Goal: Information Seeking & Learning: Find specific fact

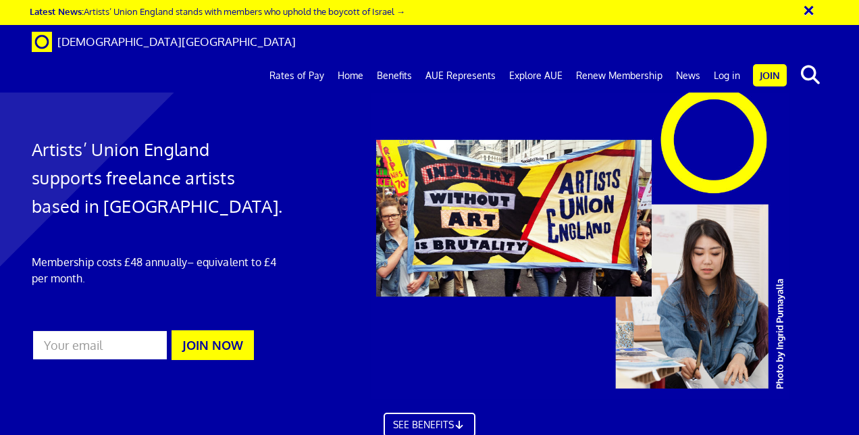
scroll to position [0, 3]
click at [316, 59] on link "Rates of Pay" at bounding box center [297, 76] width 68 height 34
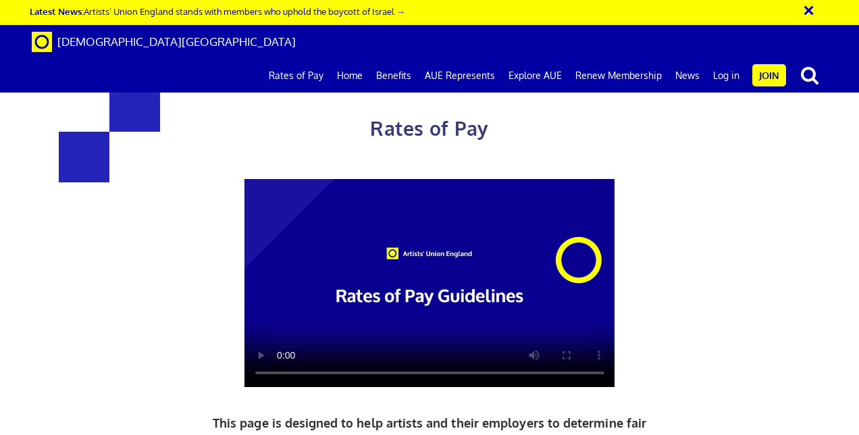
scroll to position [0, 3]
click at [787, 248] on div "Rates of Pay This page is designed to help artists and their employers to deter…" at bounding box center [429, 334] width 879 height 641
click at [855, 59] on div "Rates of Pay This page is designed to help artists and their employers to deter…" at bounding box center [429, 334] width 879 height 641
click at [839, 112] on div "Rates of Pay This page is designed to help artists and their employers to deter…" at bounding box center [429, 334] width 879 height 641
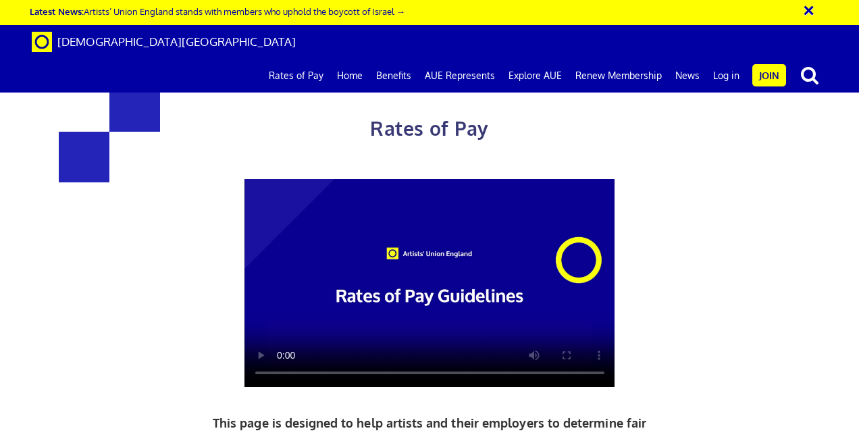
scroll to position [567, 0]
drag, startPoint x: 631, startPoint y: 308, endPoint x: 465, endPoint y: 303, distance: 166.9
copy h3 "£387.21 a day"
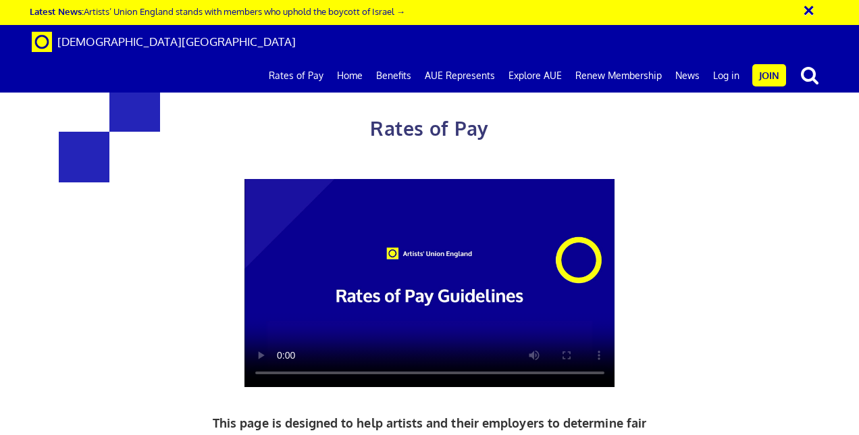
scroll to position [540, 0]
drag, startPoint x: 348, startPoint y: 151, endPoint x: 202, endPoint y: 153, distance: 146.5
copy h3 "216.63 a day"
